Goal: Find specific page/section: Find specific page/section

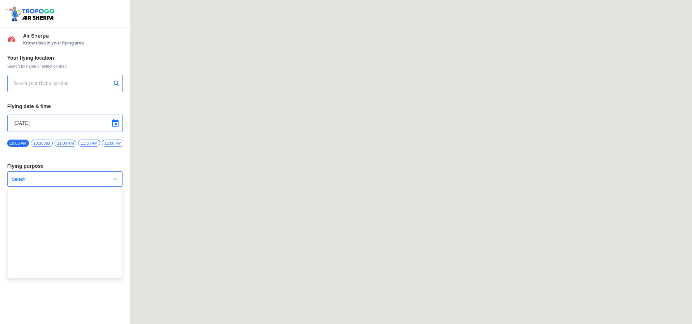
click at [108, 182] on button "Select" at bounding box center [65, 178] width 116 height 15
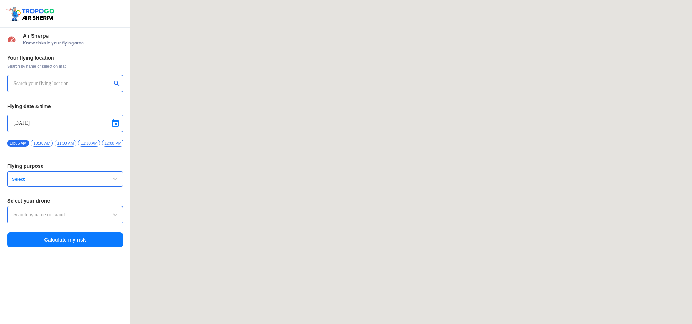
click at [95, 213] on input "text" at bounding box center [64, 214] width 103 height 9
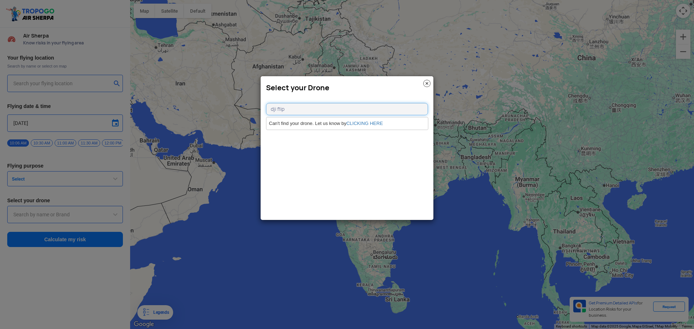
type input "dji flip"
click at [371, 123] on link "CLICKING HERE" at bounding box center [364, 123] width 37 height 5
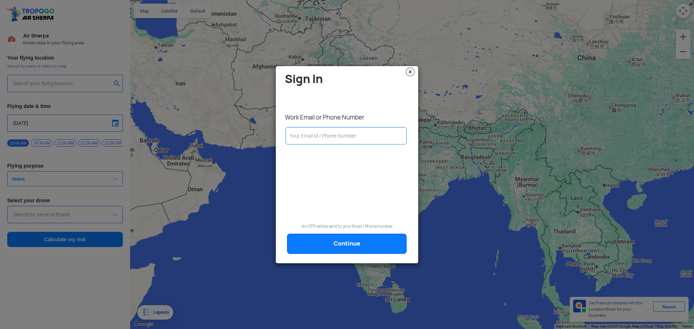
click at [410, 71] on img at bounding box center [410, 72] width 9 height 9
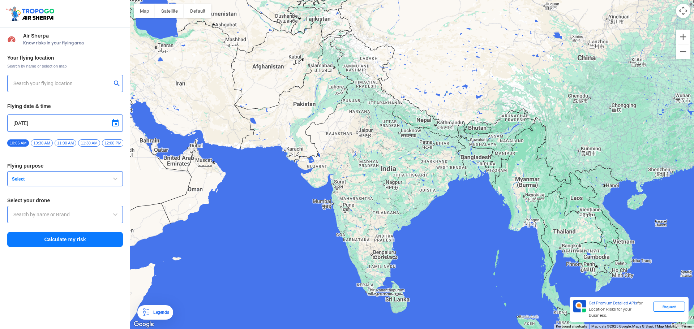
click at [56, 180] on span "Select" at bounding box center [54, 179] width 90 height 6
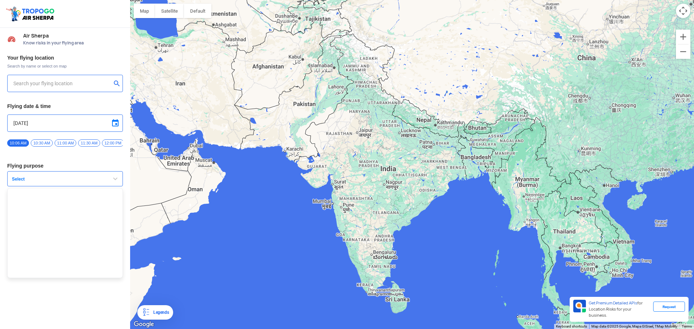
click at [59, 209] on ul at bounding box center [65, 233] width 116 height 90
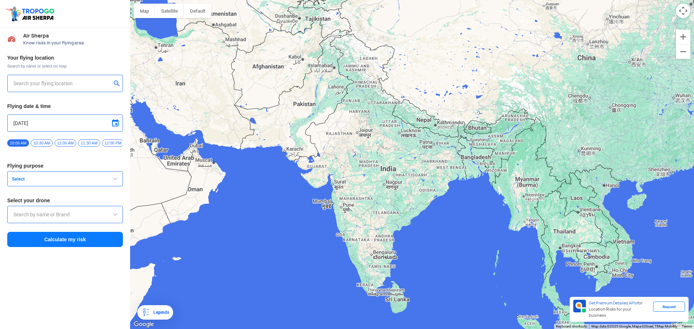
click at [67, 182] on span "Select" at bounding box center [54, 179] width 90 height 6
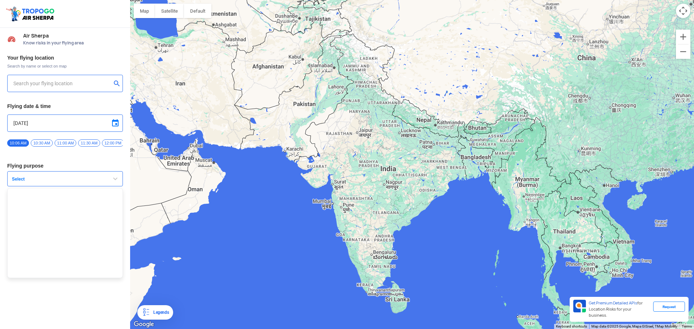
click at [106, 162] on div "Your flying location Search by name or select on map Flying date & time [DATE] …" at bounding box center [65, 151] width 130 height 201
